Goal: Task Accomplishment & Management: Use online tool/utility

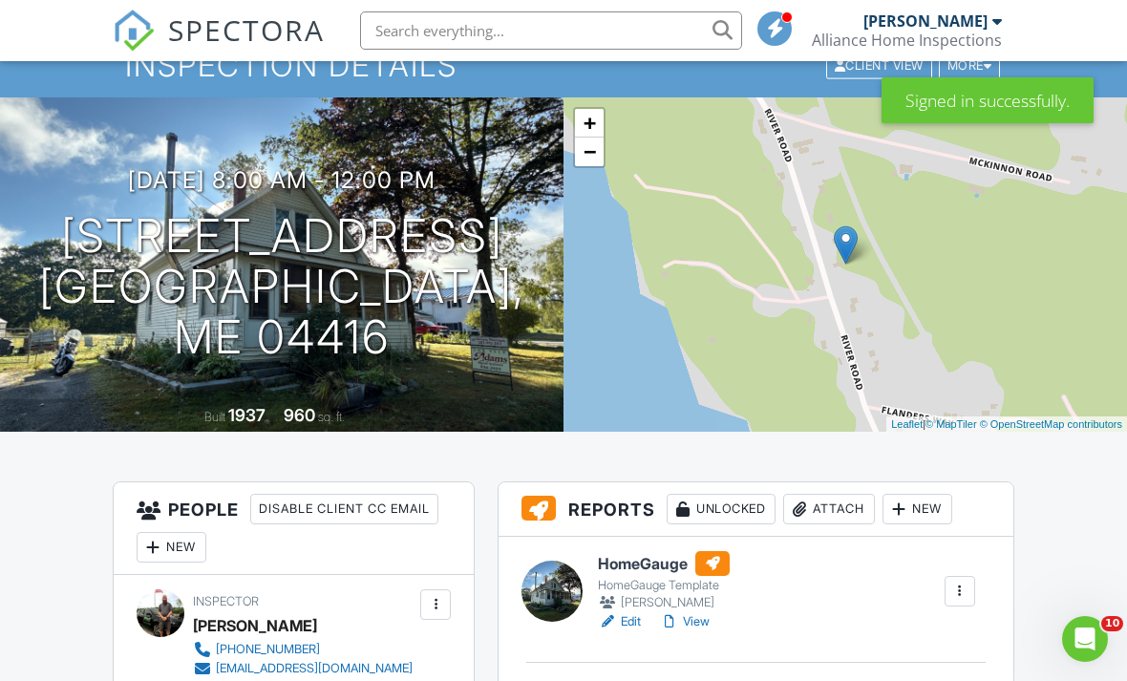
scroll to position [108, 0]
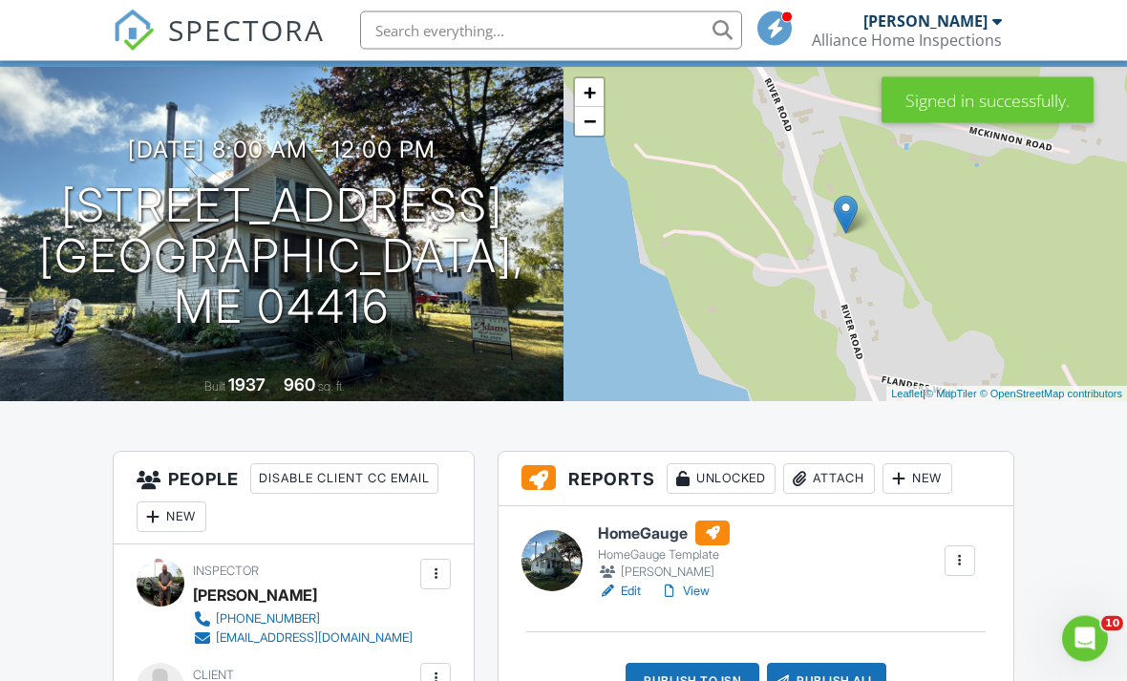
click at [690, 680] on div "Publish to ISN" at bounding box center [693, 682] width 134 height 36
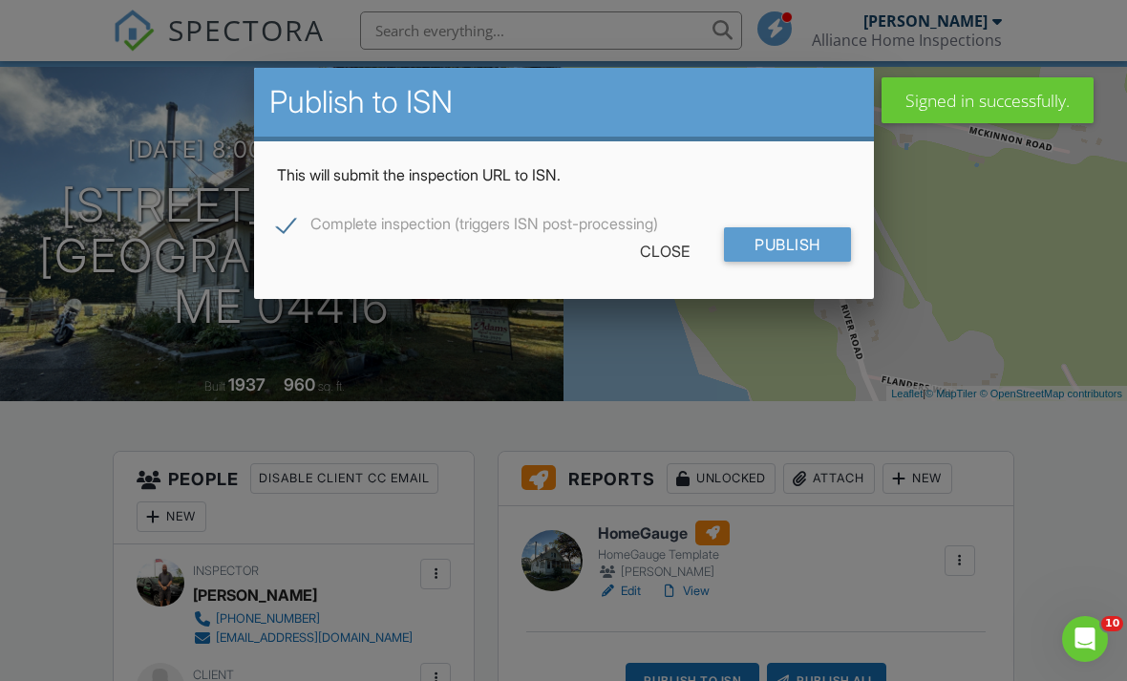
click at [782, 251] on input "Publish" at bounding box center [787, 244] width 127 height 34
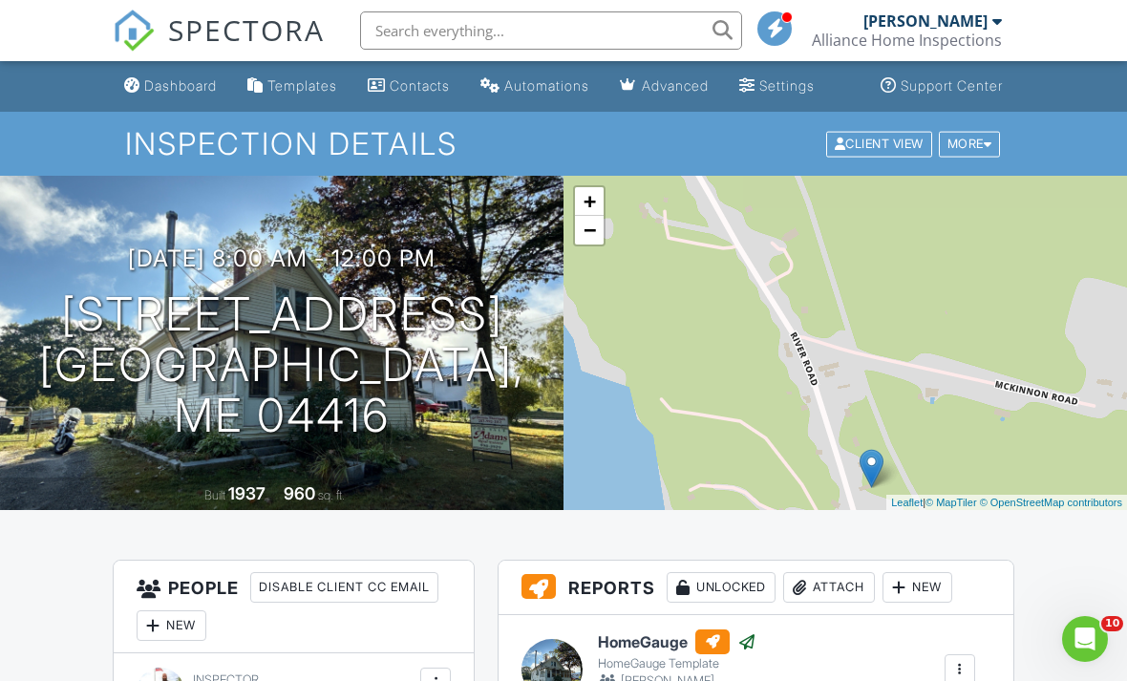
click at [173, 93] on div "Dashboard" at bounding box center [180, 85] width 73 height 16
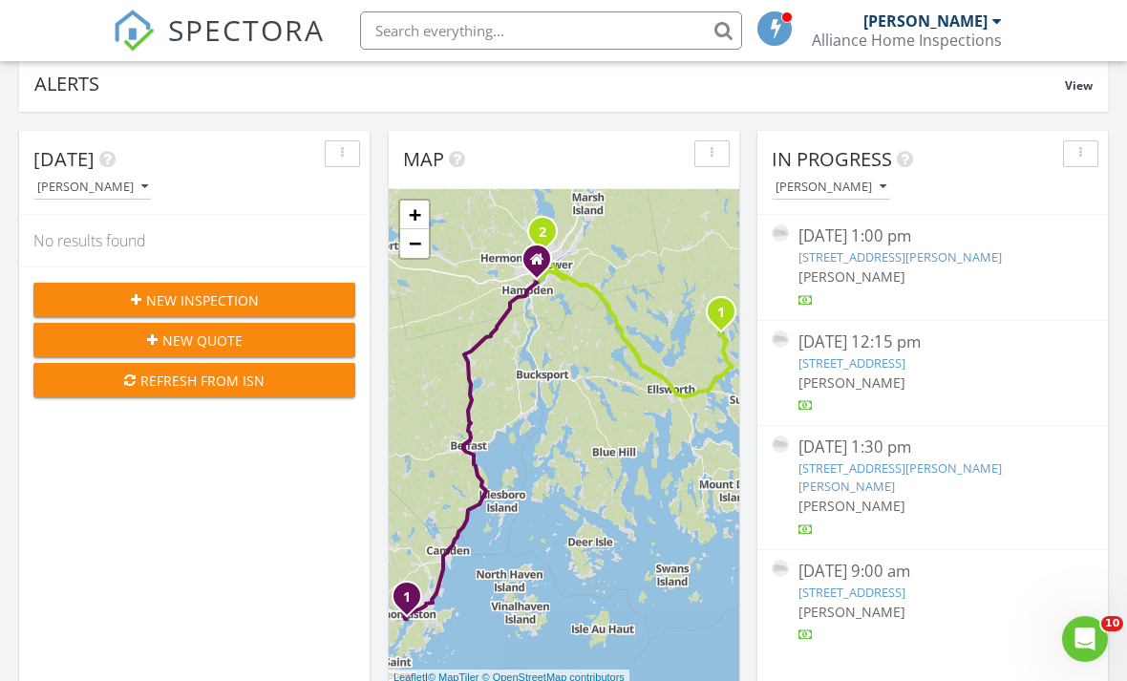
scroll to position [157, 0]
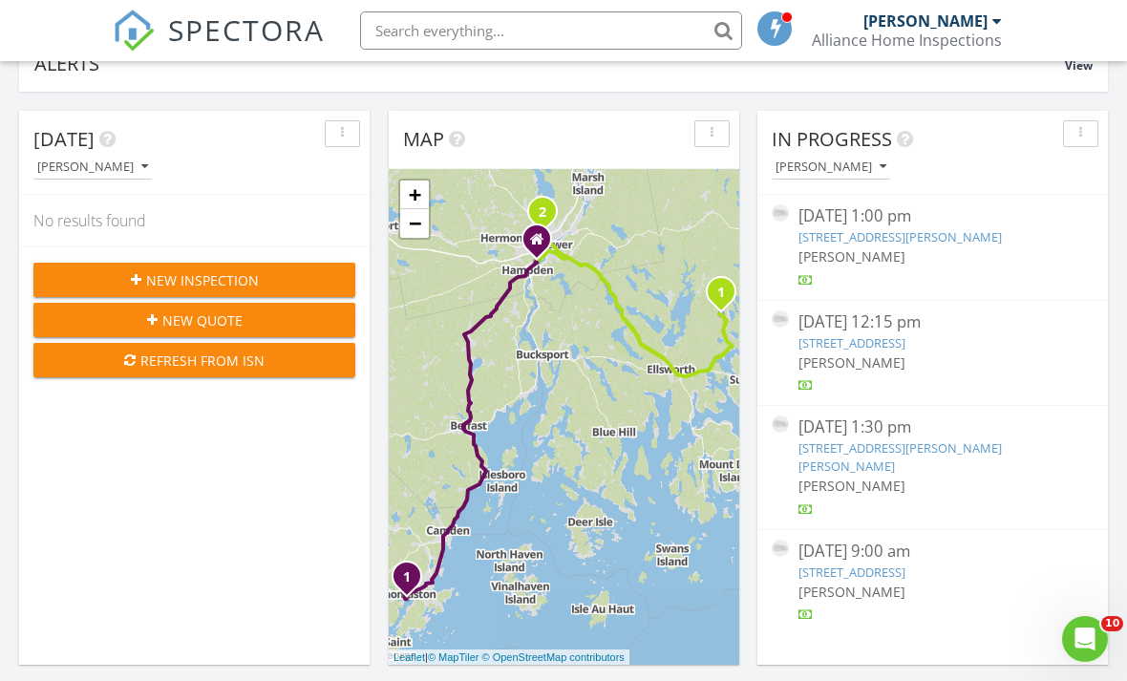
click at [906, 564] on link "1580 Main Rd, Isle Au Haut, ME 04645" at bounding box center [852, 572] width 107 height 17
